Goal: Find specific page/section: Find specific page/section

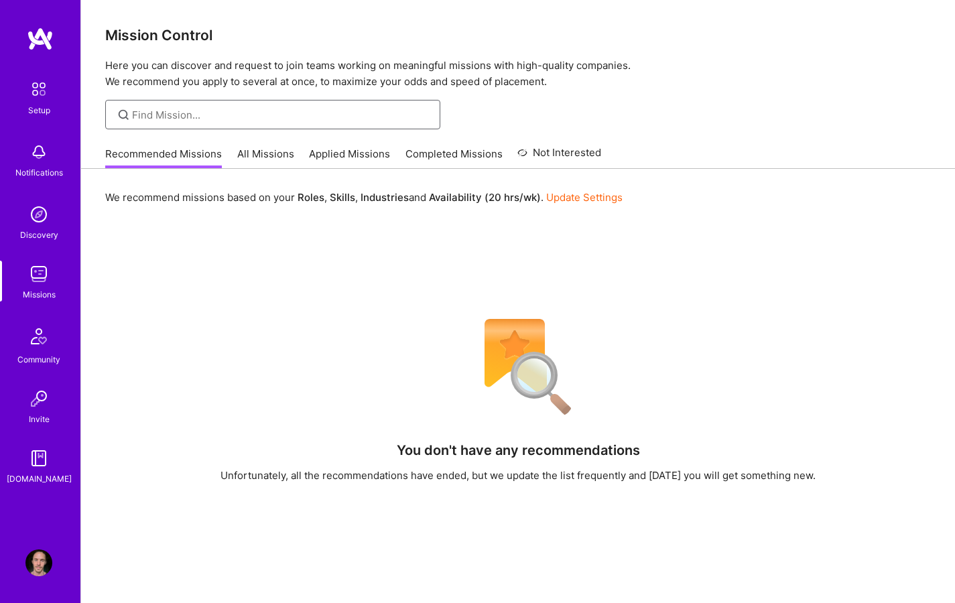
click at [219, 113] on input at bounding box center [281, 115] width 298 height 14
type input "u"
click at [771, 277] on div "We recommend missions based on your Roles , Skills , Industries and Availabilit…" at bounding box center [518, 489] width 874 height 640
